Goal: Participate in discussion

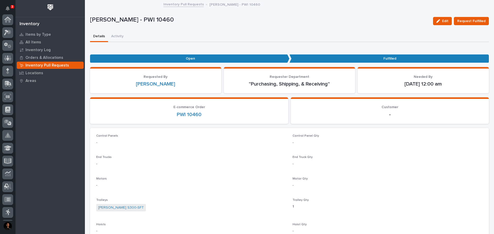
scroll to position [76, 0]
click at [7, 9] on icon "Notifications" at bounding box center [8, 8] width 4 height 5
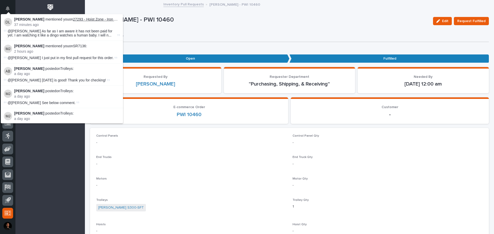
click at [80, 21] on link "27293 - Hoist Zone - Iron Bull Manufacturing - (4) [PERSON_NAME] Motorized Trol…" at bounding box center [142, 19] width 139 height 4
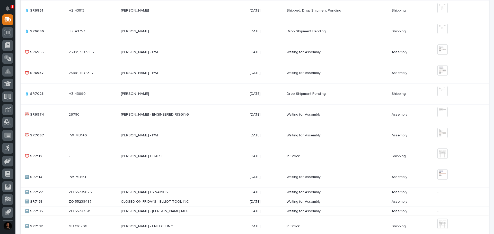
scroll to position [43, 0]
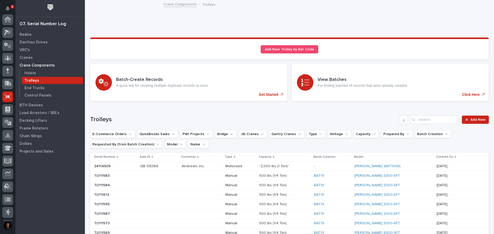
scroll to position [76, 0]
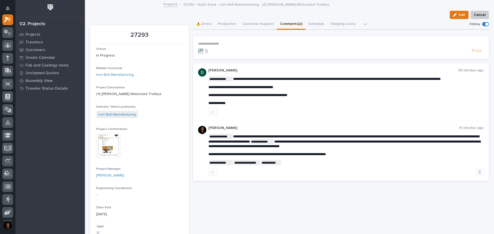
click at [213, 44] on p "**********" at bounding box center [341, 44] width 286 height 4
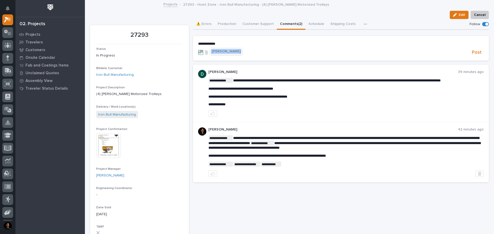
click at [217, 51] on span "[PERSON_NAME]" at bounding box center [226, 52] width 29 height 4
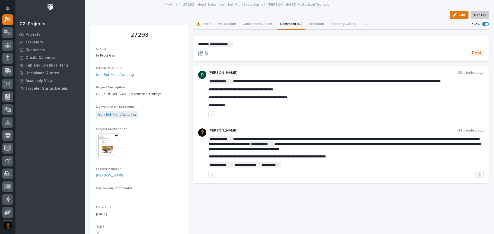
click at [478, 51] on button "Post" at bounding box center [477, 53] width 14 height 6
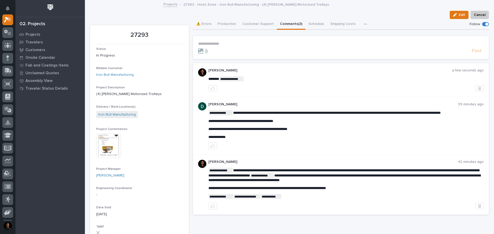
click at [115, 153] on img at bounding box center [108, 146] width 25 height 25
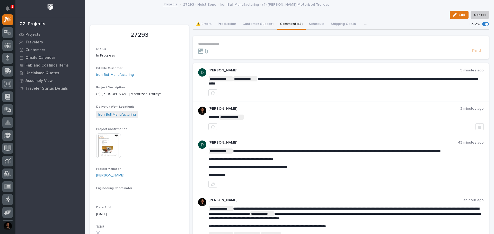
click at [219, 44] on p "**********" at bounding box center [341, 44] width 286 height 4
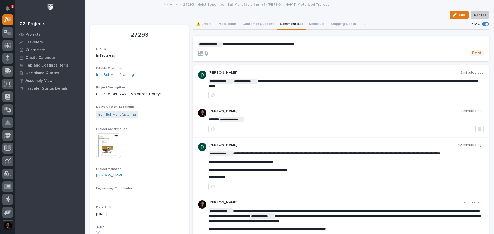
click at [477, 52] on span "Post" at bounding box center [477, 53] width 10 height 6
